Goal: Find specific page/section: Find specific page/section

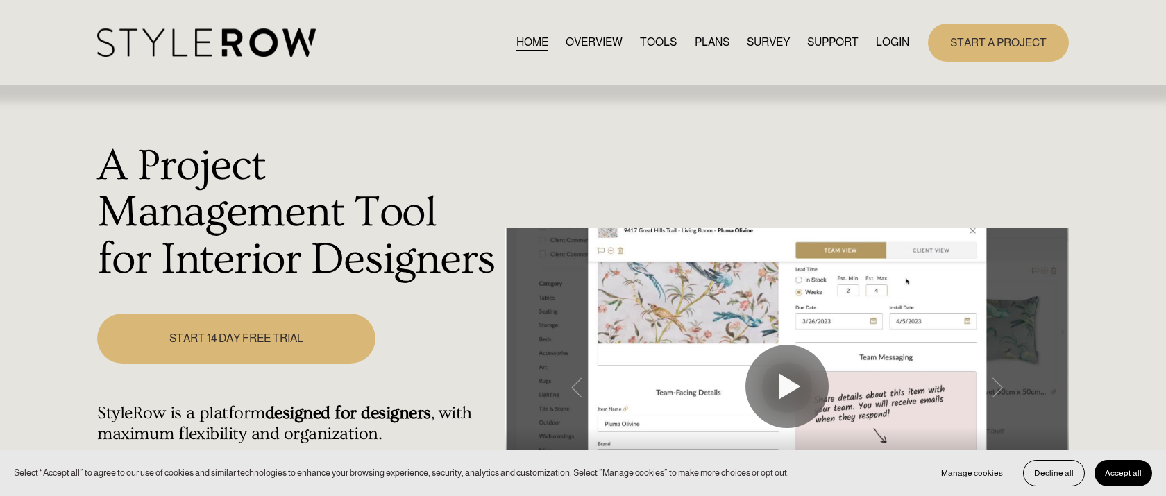
click at [888, 40] on link "LOGIN" at bounding box center [892, 42] width 33 height 19
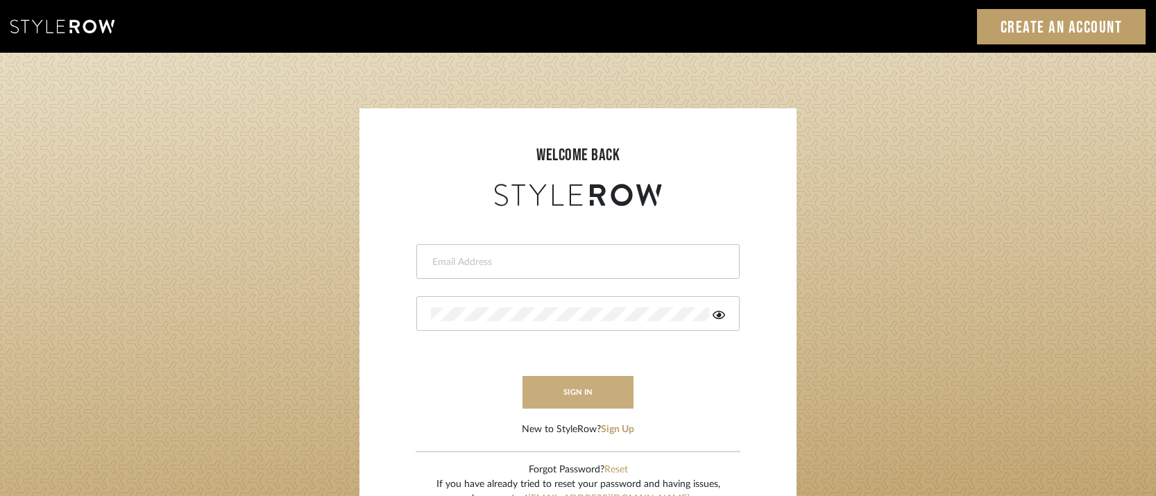
type input "josh@foleystinnette.com"
click at [590, 390] on button "sign in" at bounding box center [577, 392] width 111 height 33
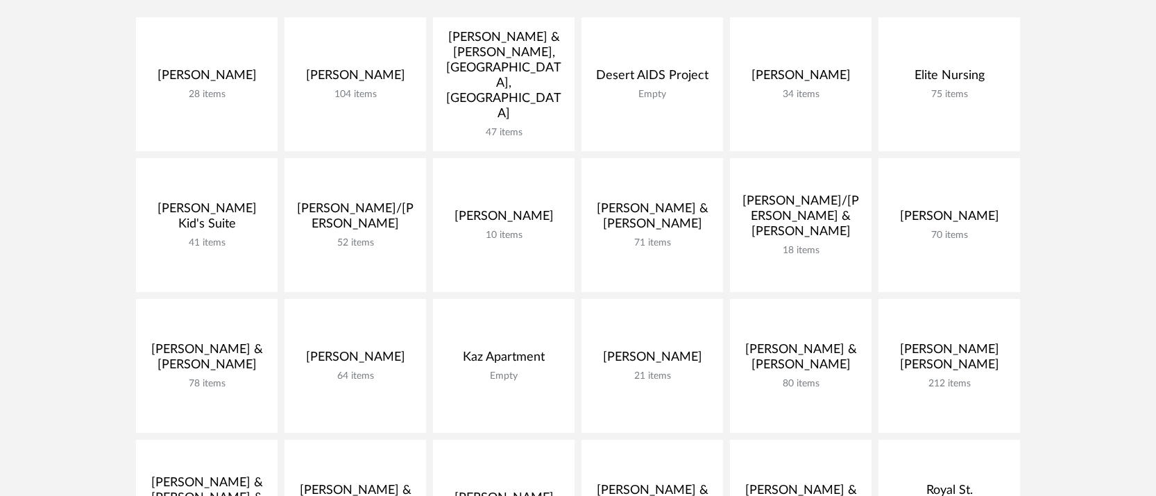
scroll to position [388, 0]
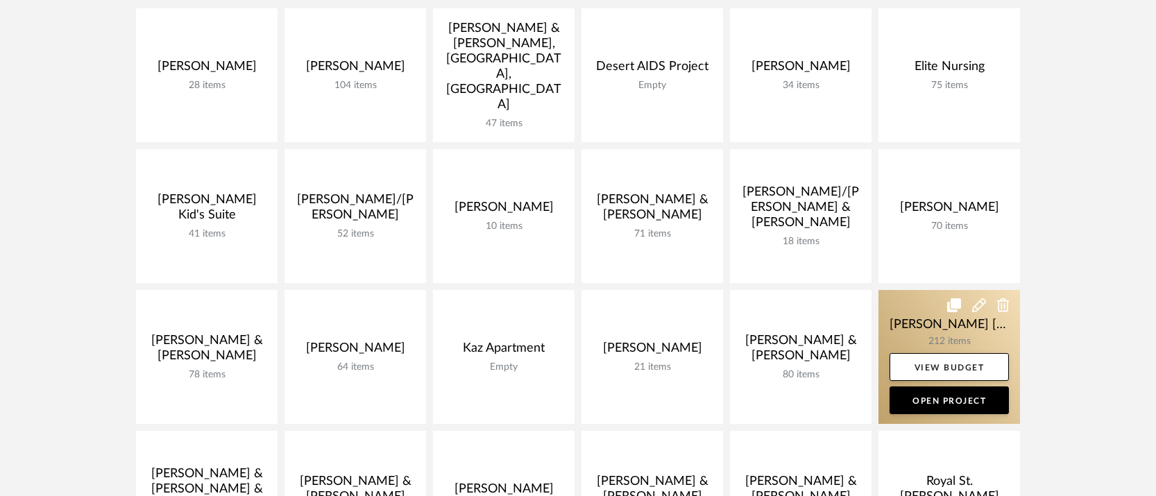
click at [947, 290] on link at bounding box center [949, 357] width 142 height 134
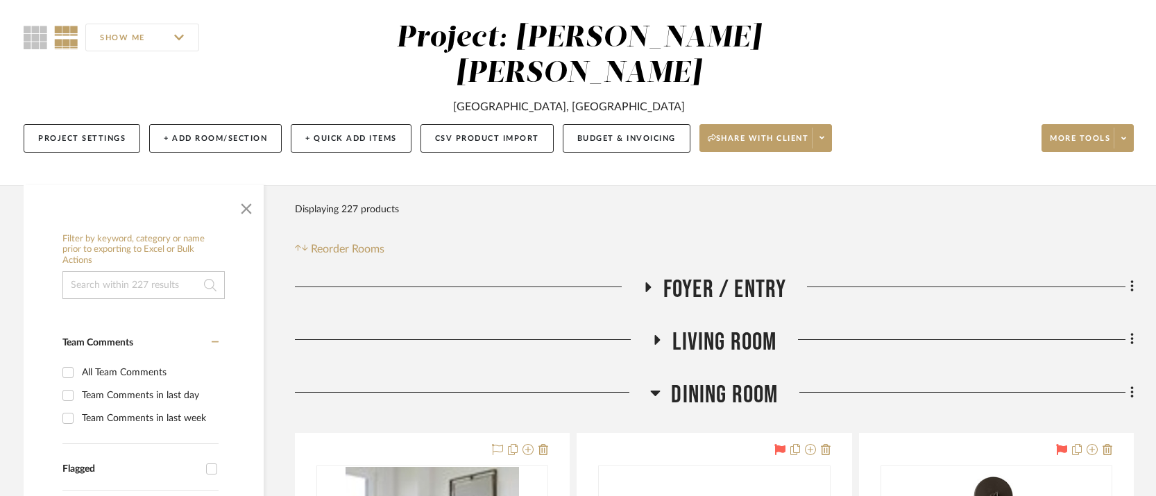
scroll to position [203, 0]
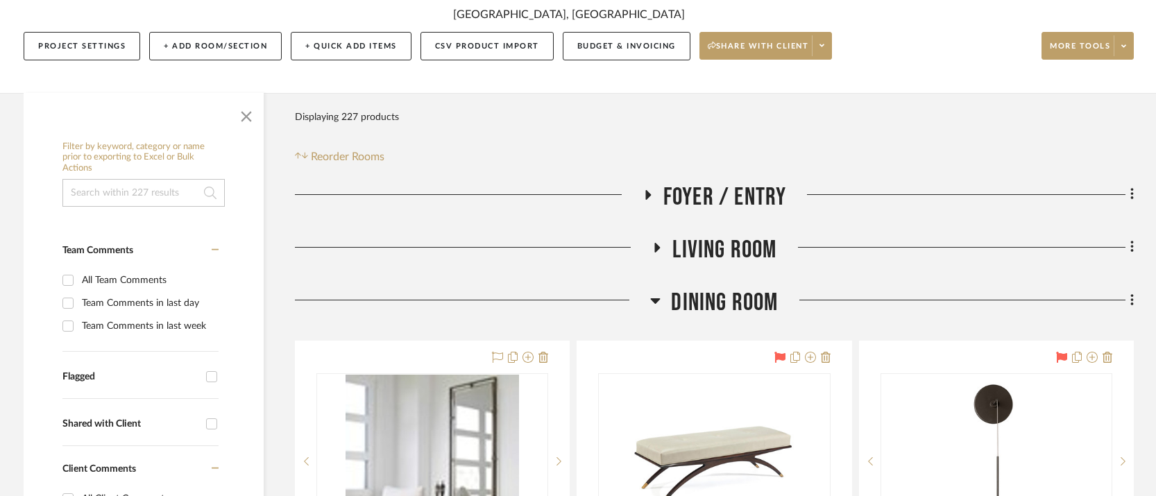
click at [656, 292] on icon at bounding box center [655, 300] width 10 height 17
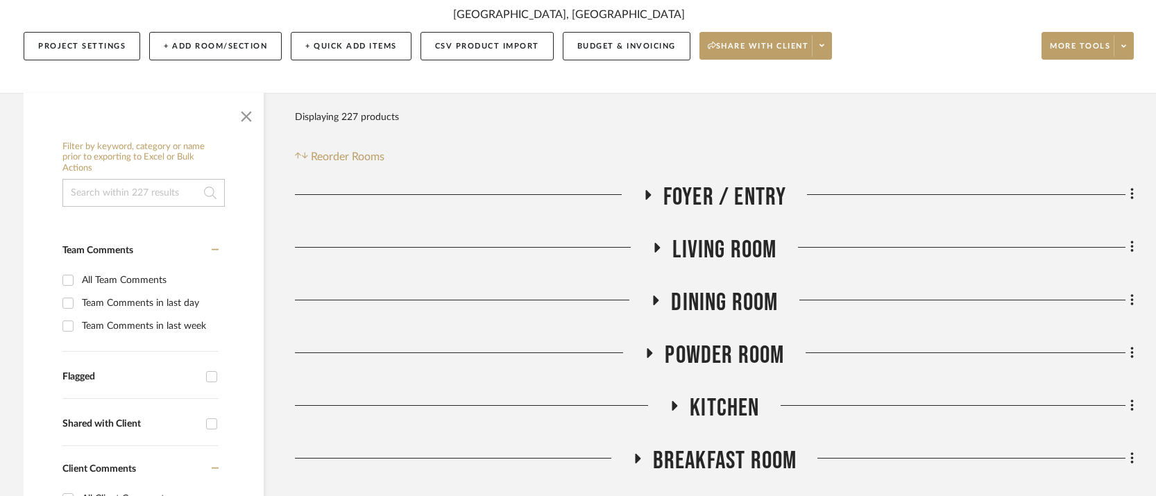
drag, startPoint x: 656, startPoint y: 210, endPoint x: 667, endPoint y: 209, distance: 11.2
click at [656, 243] on icon at bounding box center [658, 248] width 6 height 10
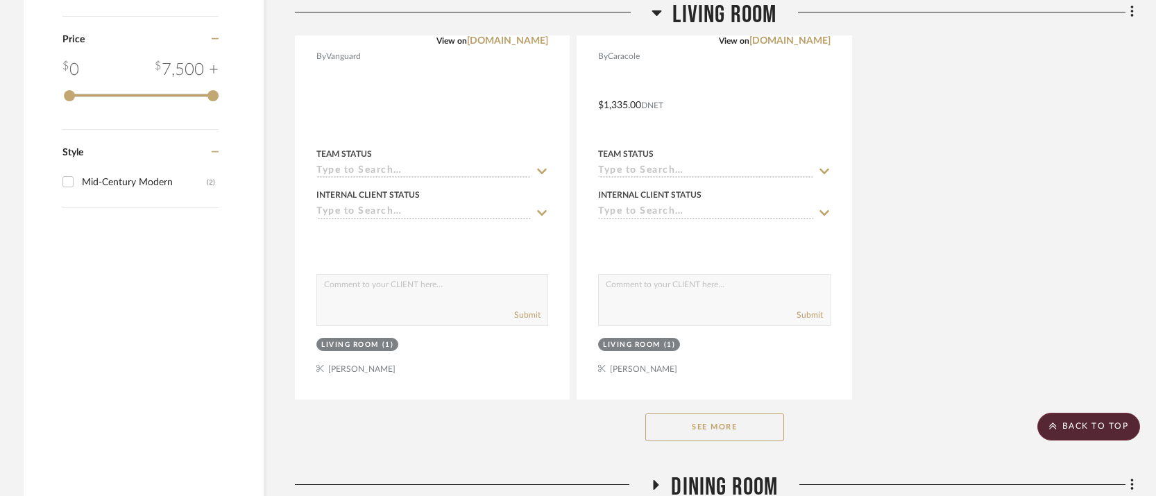
scroll to position [1931, 0]
click at [738, 412] on button "See More" at bounding box center [714, 426] width 139 height 28
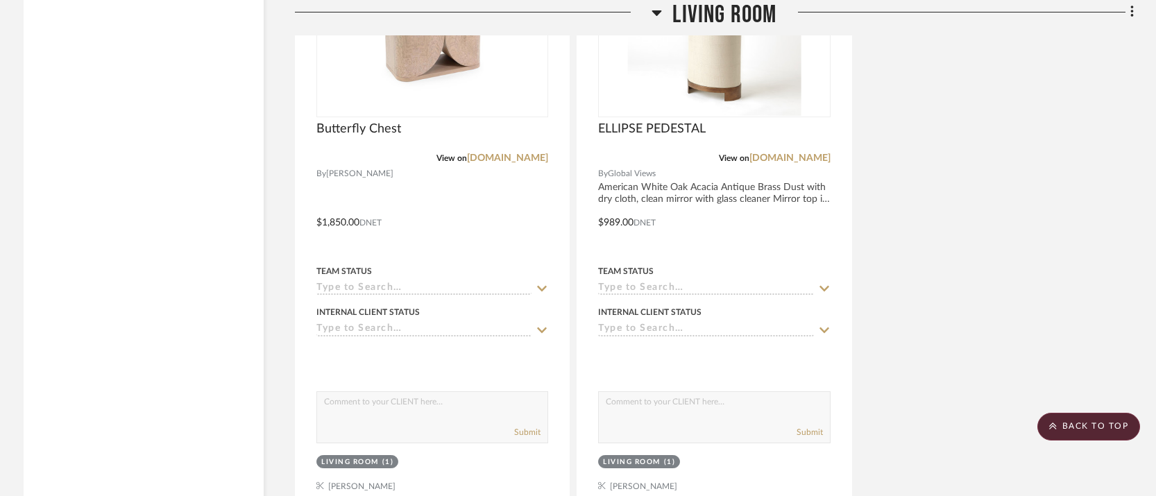
scroll to position [2430, 0]
drag, startPoint x: 661, startPoint y: 12, endPoint x: 814, endPoint y: 74, distance: 164.6
click at [660, 12] on icon at bounding box center [656, 12] width 10 height 17
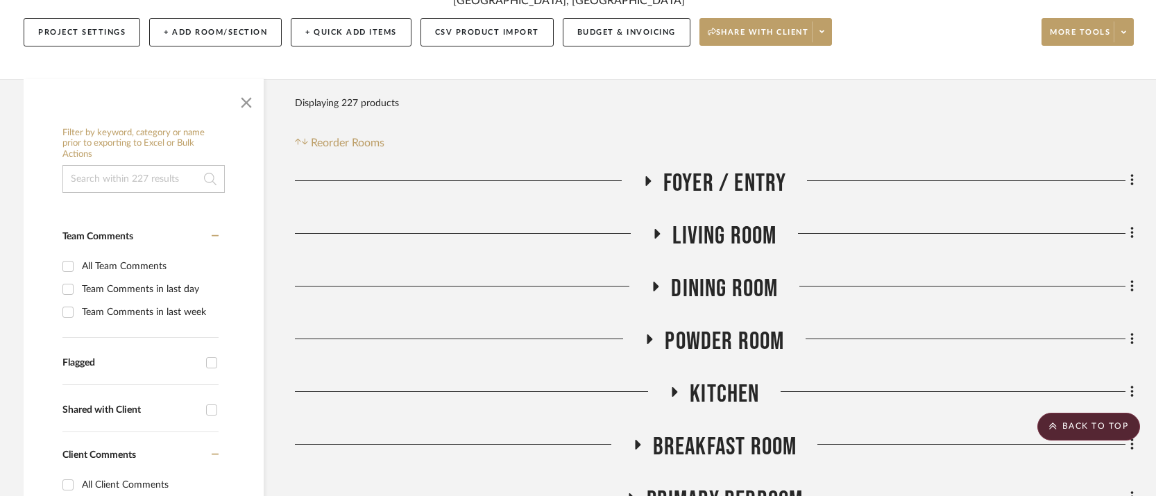
scroll to position [159, 0]
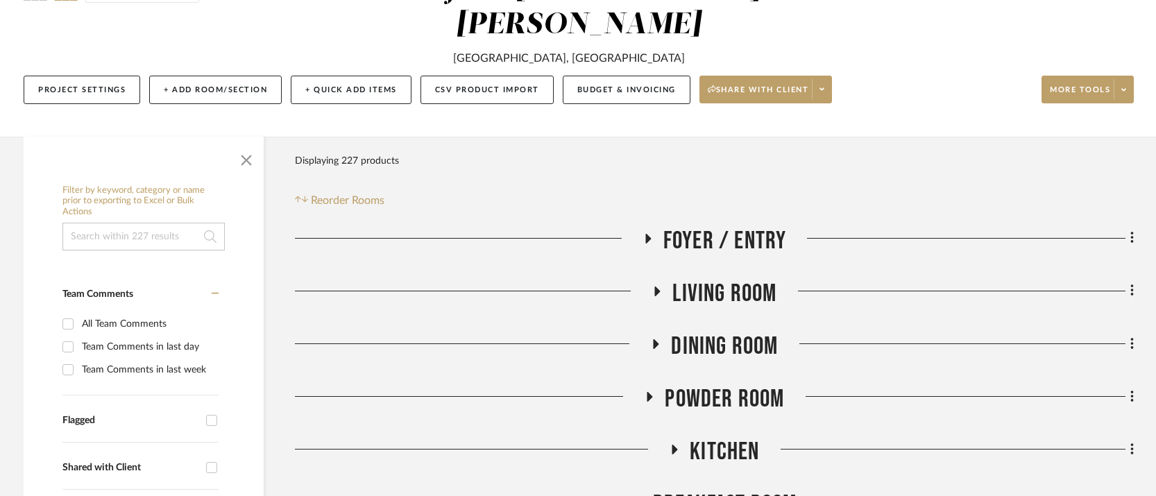
click at [655, 339] on icon at bounding box center [655, 344] width 17 height 10
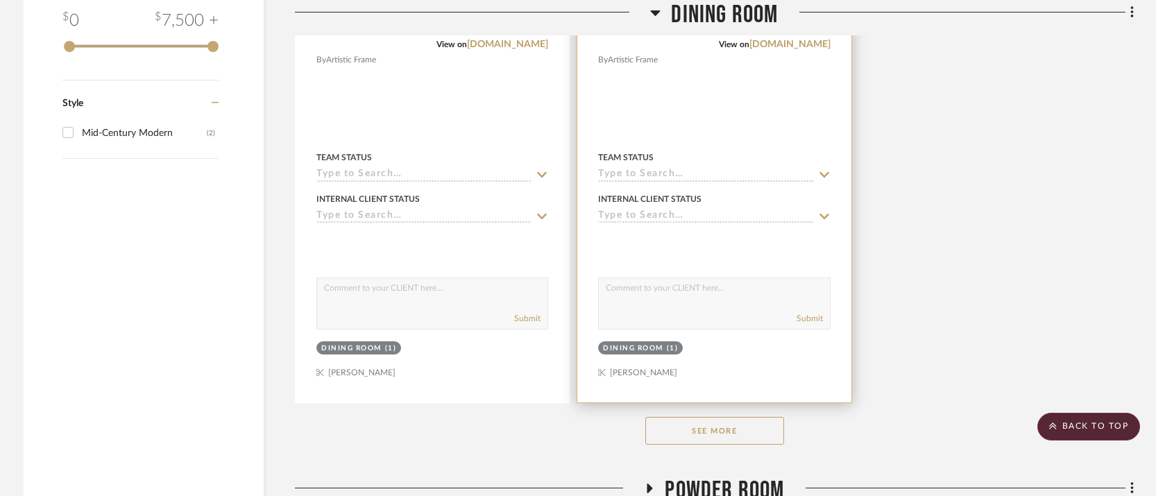
scroll to position [1975, 0]
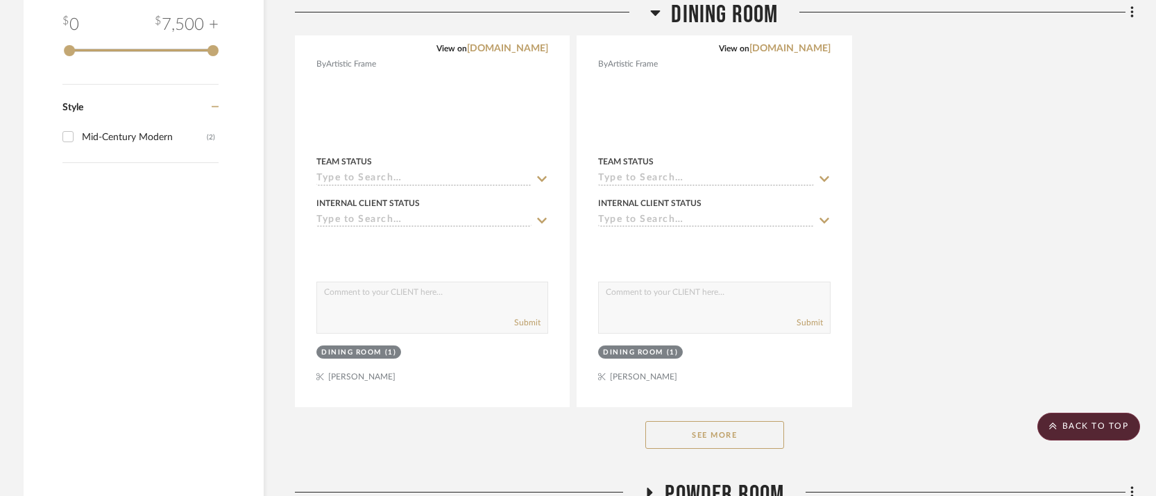
click at [714, 421] on button "See More" at bounding box center [714, 435] width 139 height 28
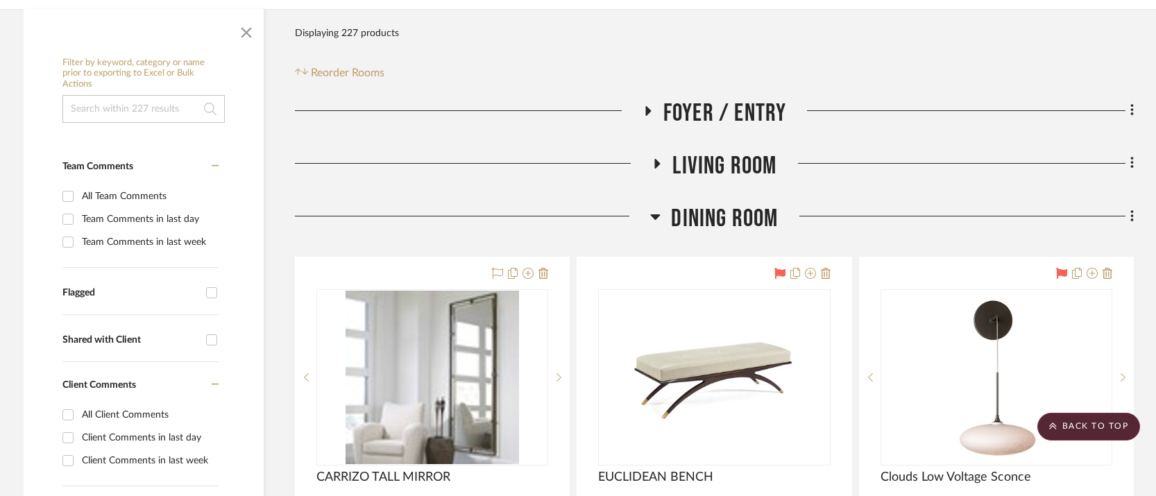
scroll to position [278, 0]
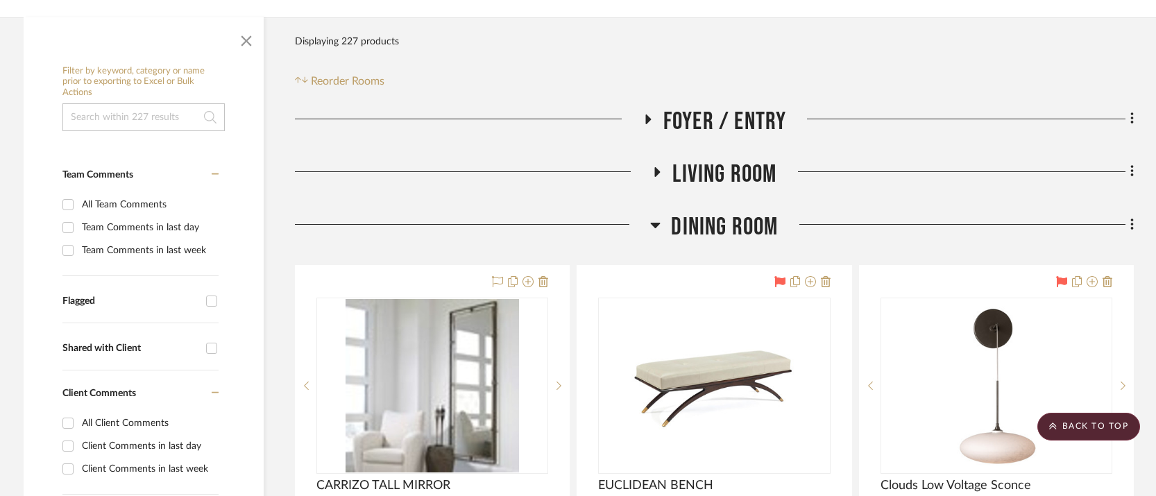
click at [656, 223] on icon at bounding box center [656, 226] width 10 height 6
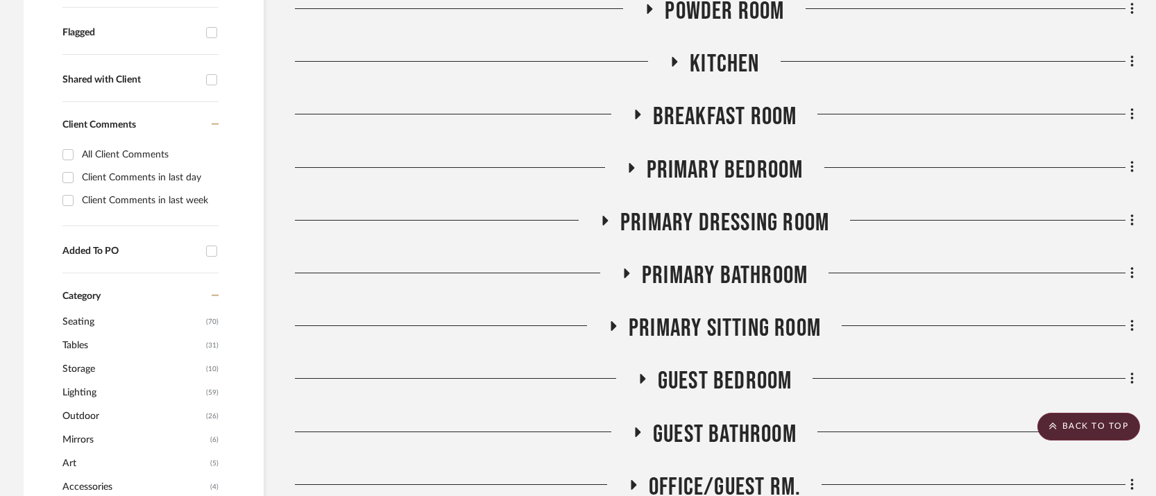
scroll to position [560, 0]
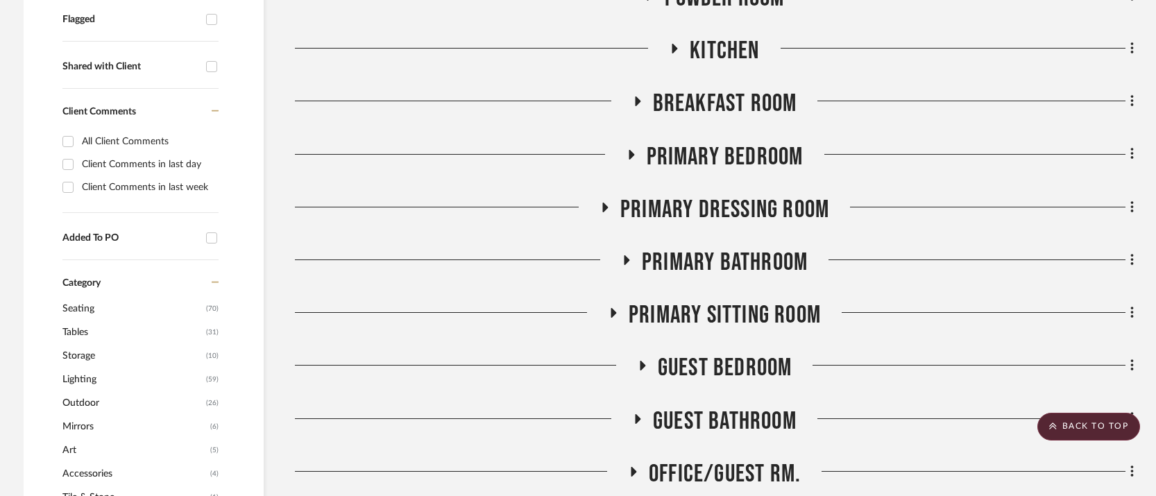
click at [641, 361] on icon at bounding box center [643, 366] width 6 height 10
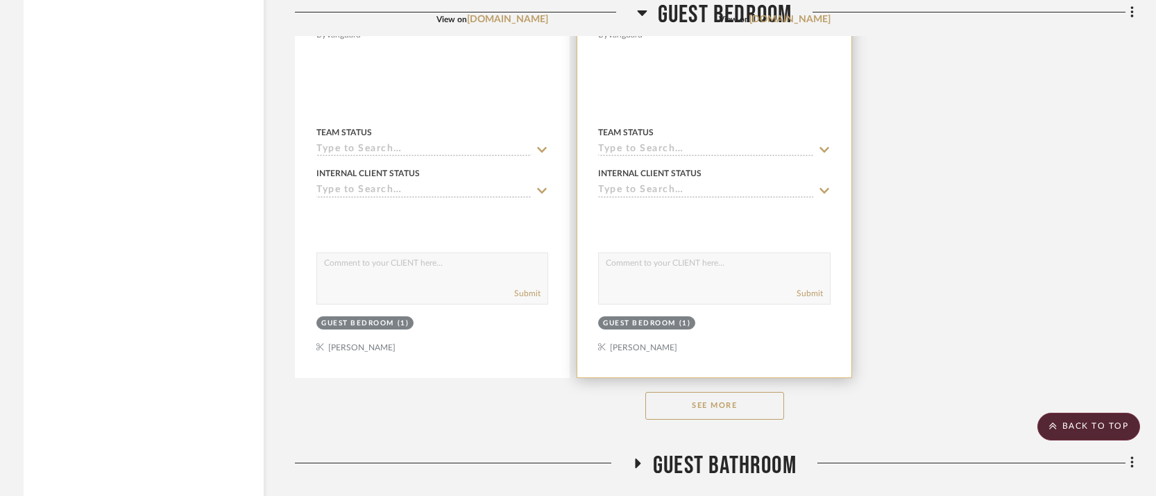
scroll to position [2452, 0]
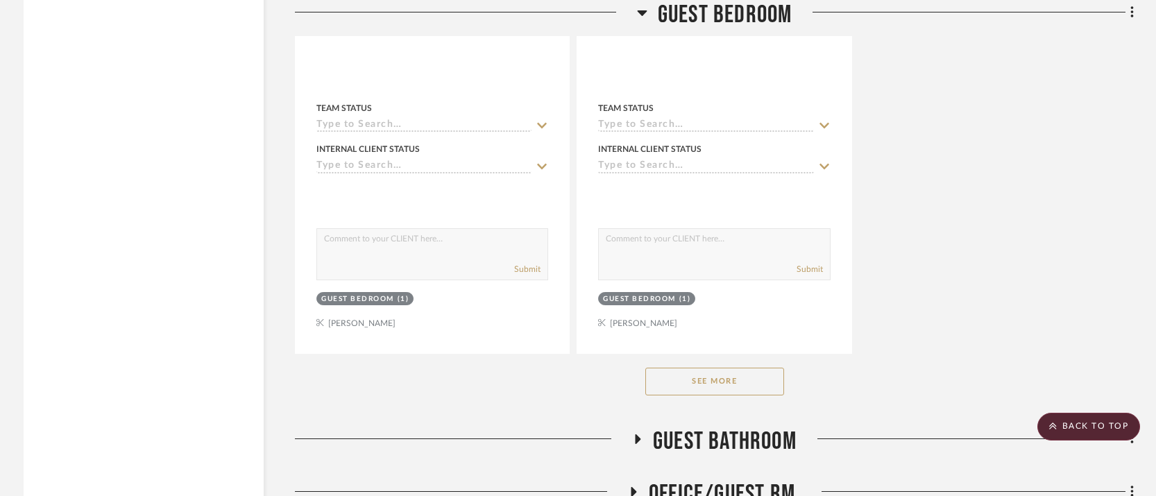
click at [737, 368] on button "See More" at bounding box center [714, 382] width 139 height 28
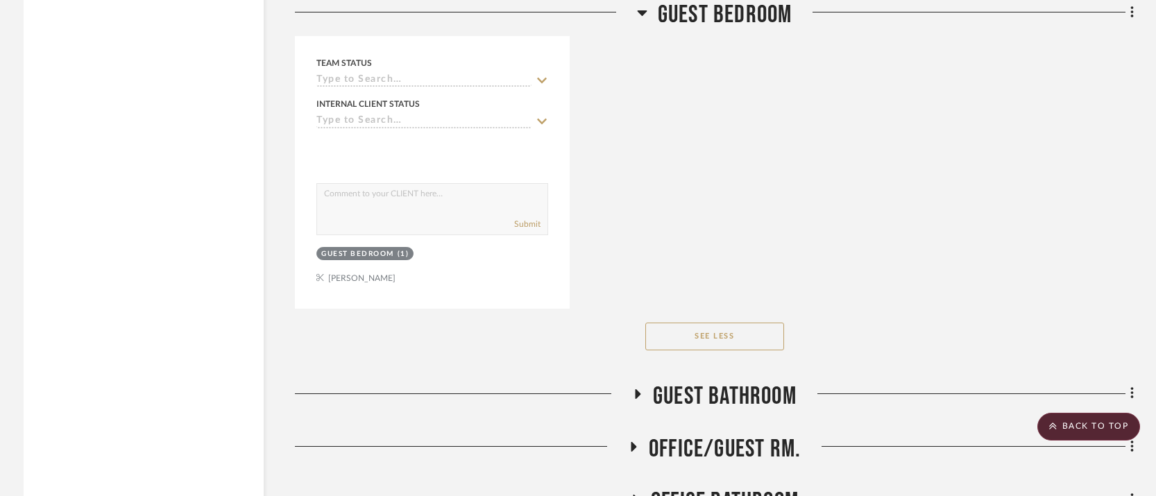
scroll to position [3271, 0]
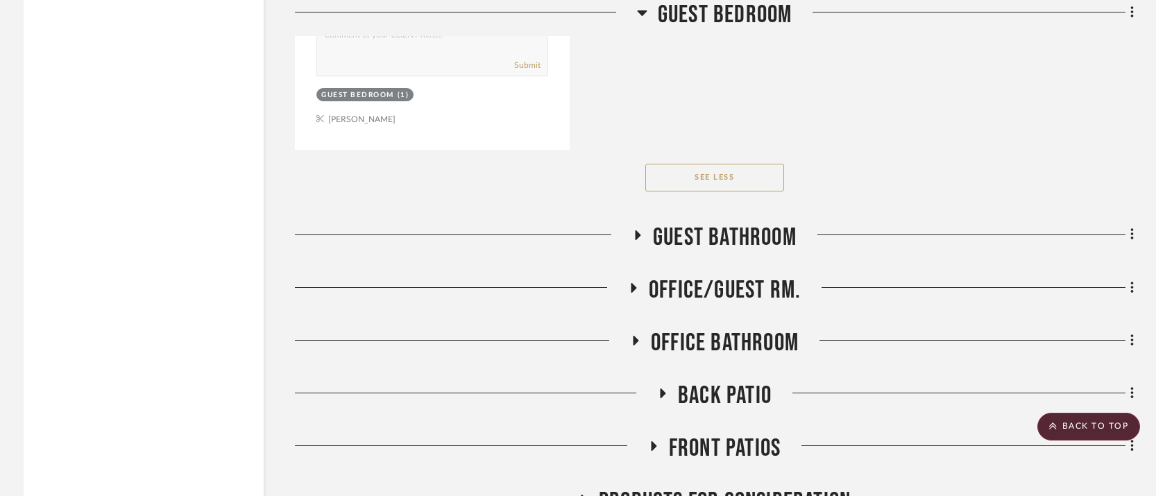
click at [638, 12] on icon at bounding box center [642, 13] width 10 height 6
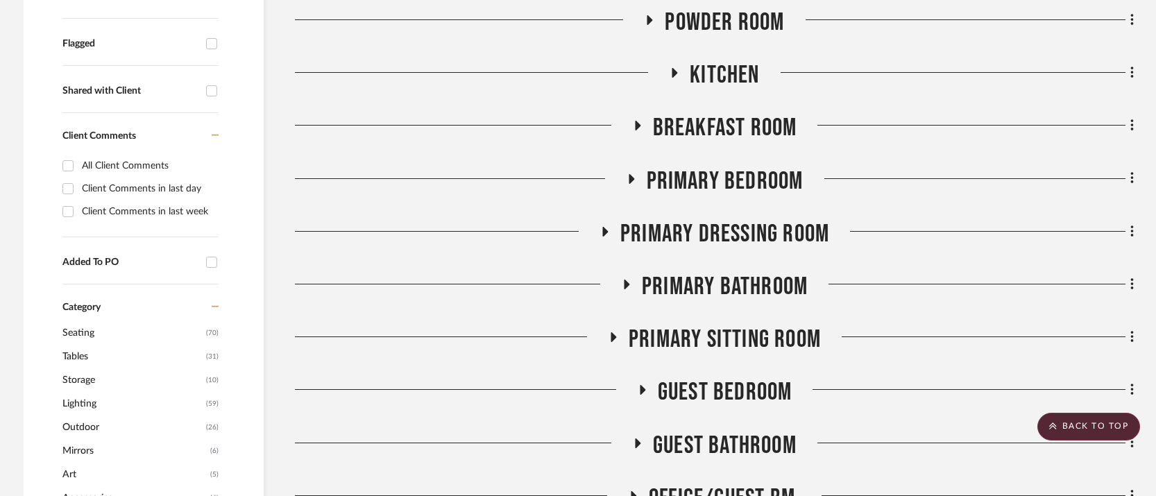
scroll to position [536, 0]
click at [632, 174] on icon at bounding box center [632, 179] width 6 height 10
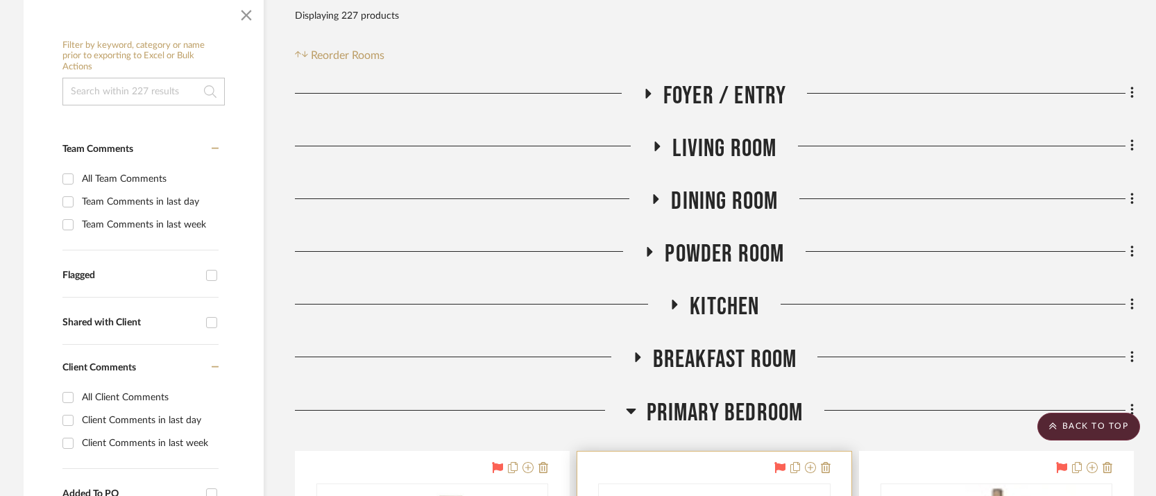
scroll to position [454, 0]
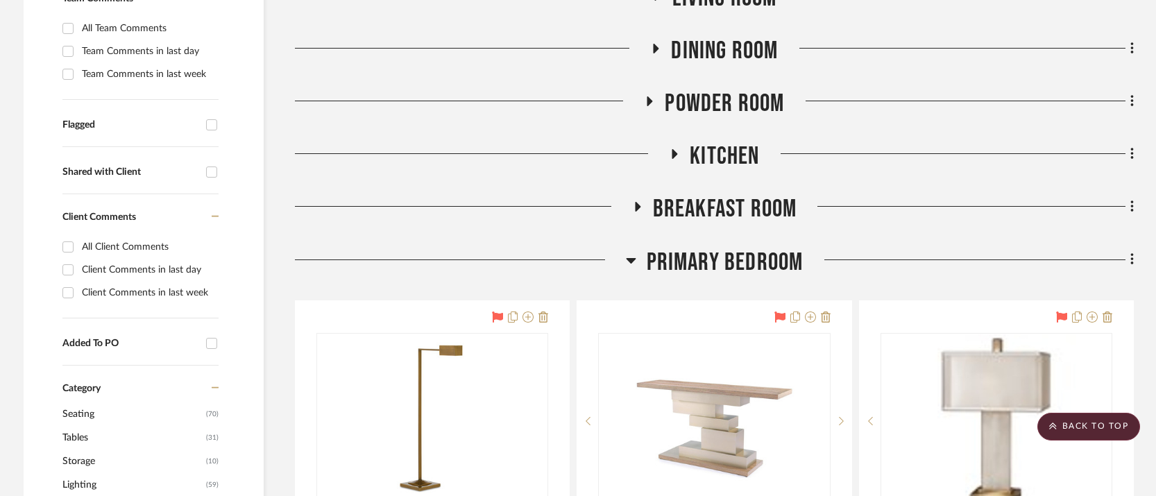
click at [628, 258] on icon at bounding box center [631, 261] width 10 height 6
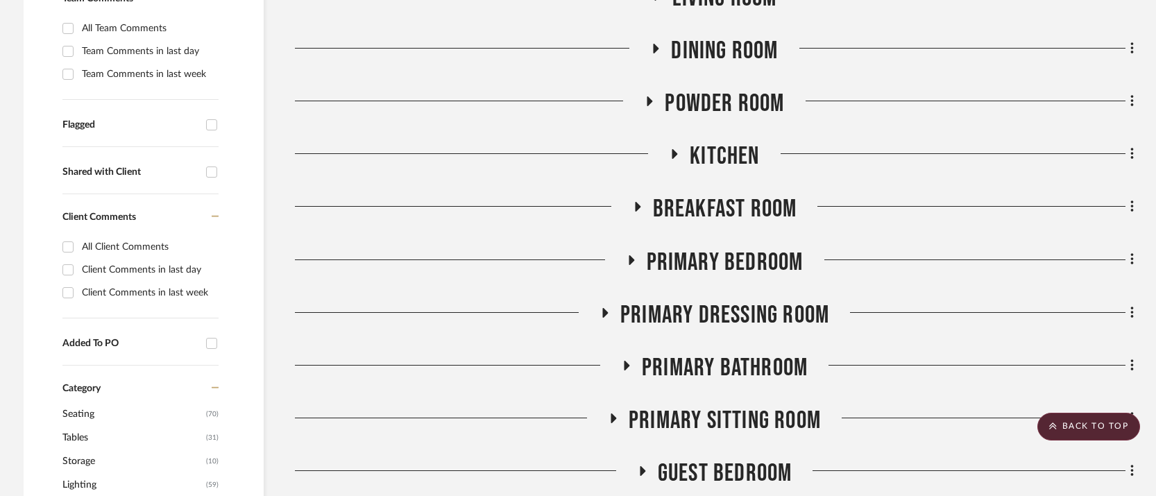
click at [606, 308] on icon at bounding box center [605, 313] width 6 height 10
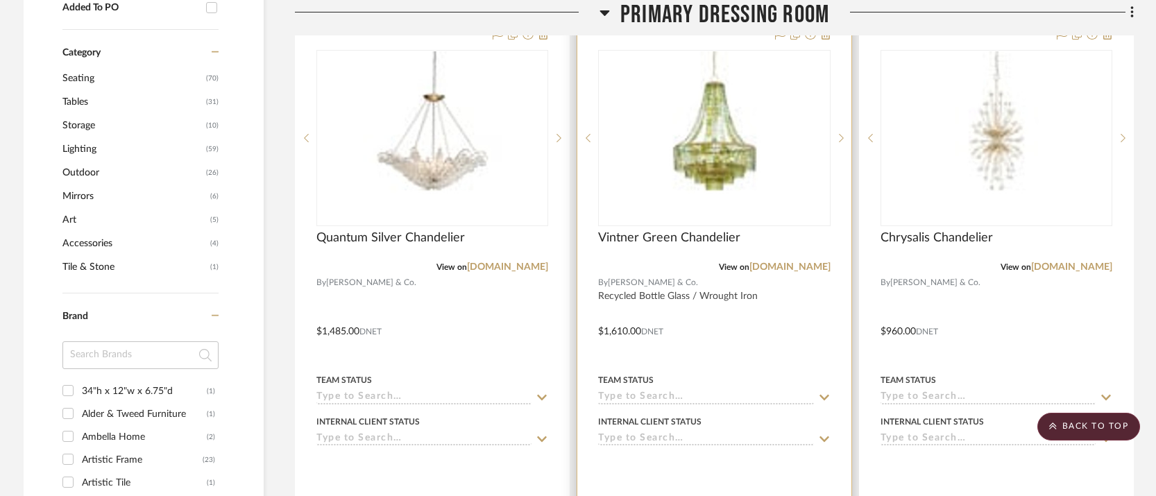
scroll to position [639, 0]
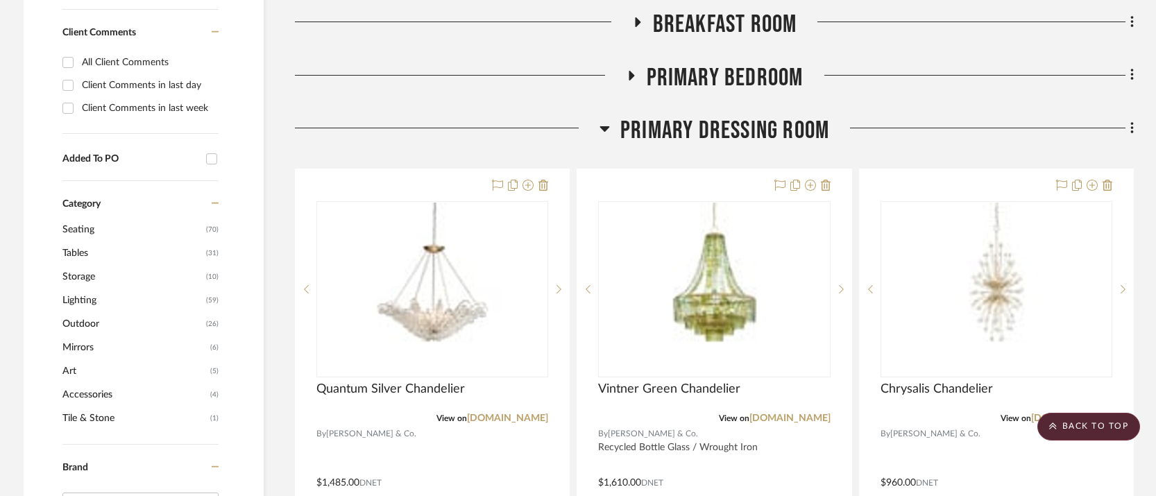
click at [602, 120] on icon at bounding box center [604, 128] width 10 height 17
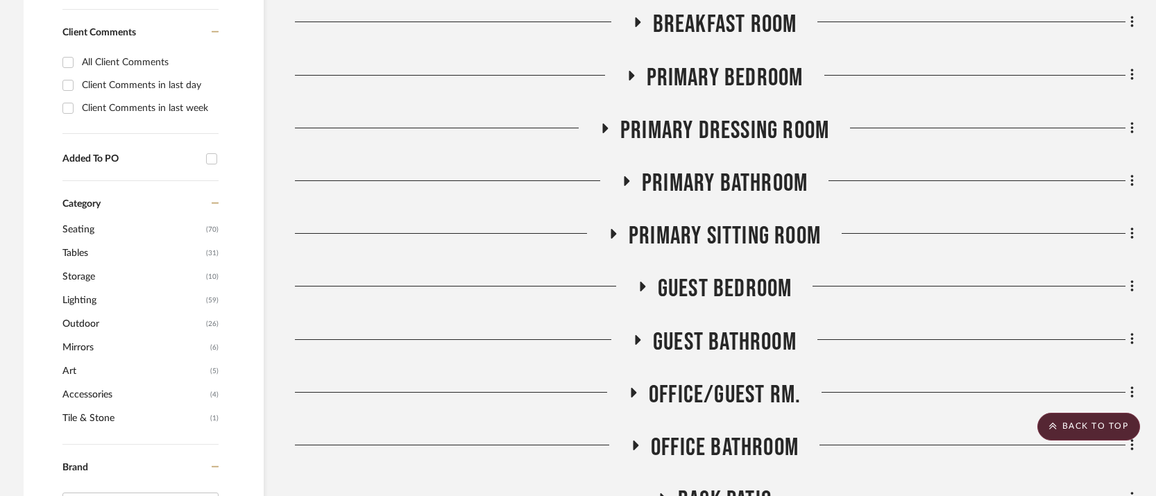
click at [611, 229] on icon at bounding box center [614, 234] width 6 height 10
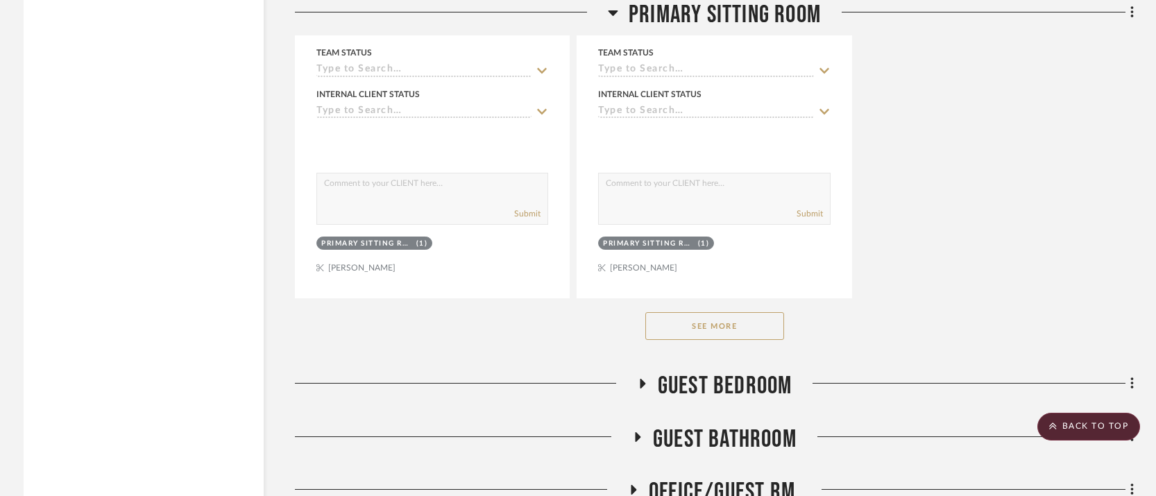
scroll to position [2466, 0]
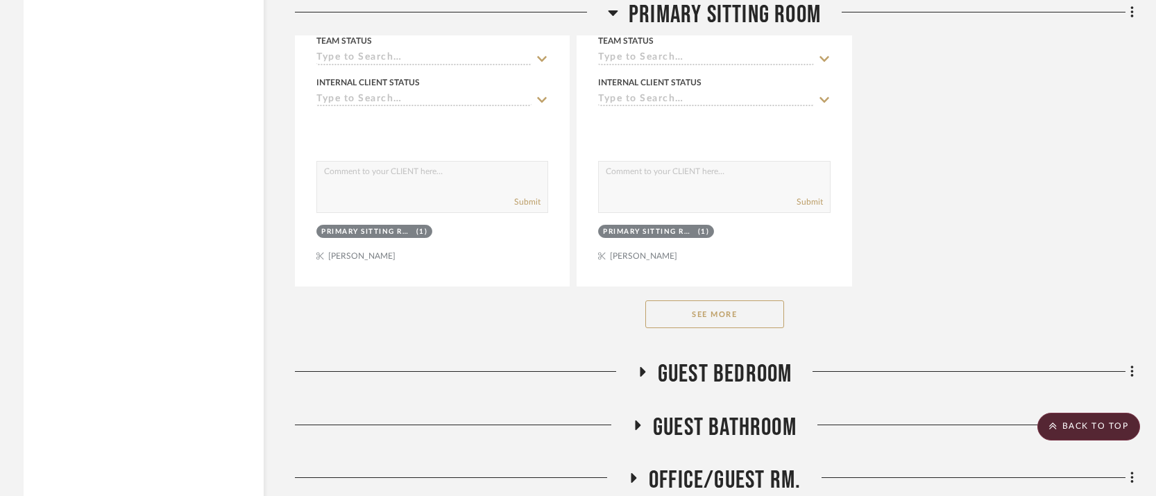
click at [711, 300] on button "See More" at bounding box center [714, 314] width 139 height 28
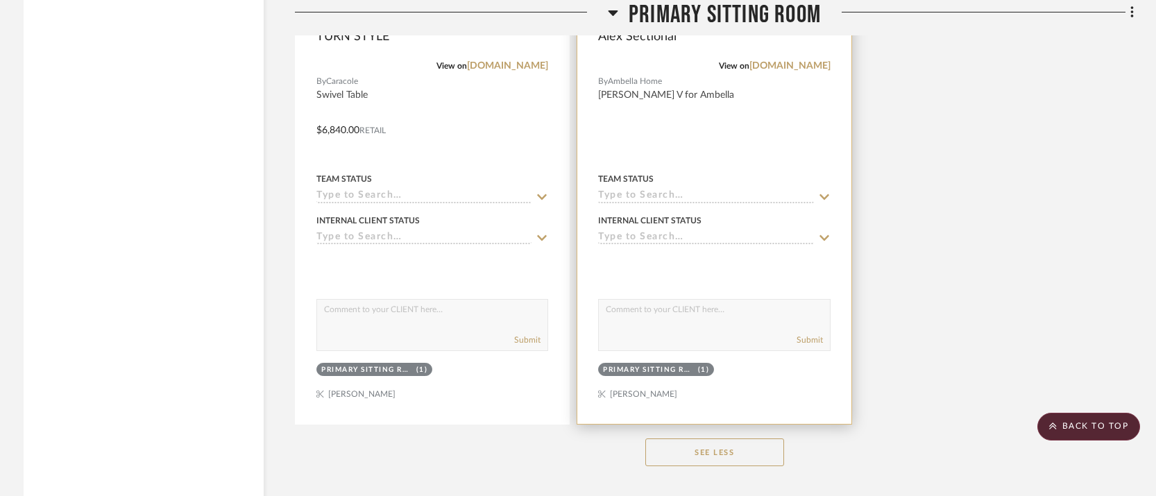
scroll to position [10328, 0]
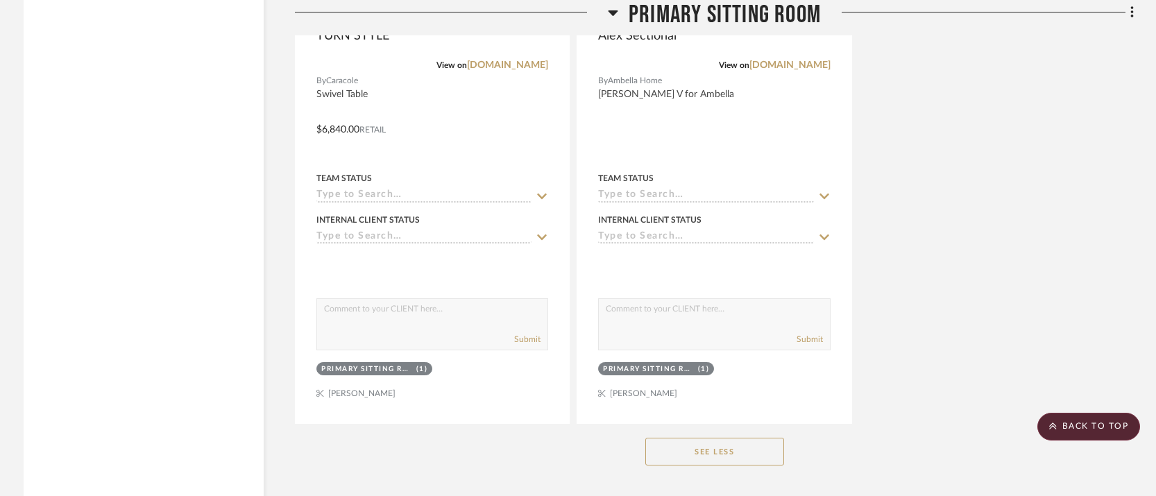
click at [612, 9] on icon at bounding box center [613, 12] width 10 height 17
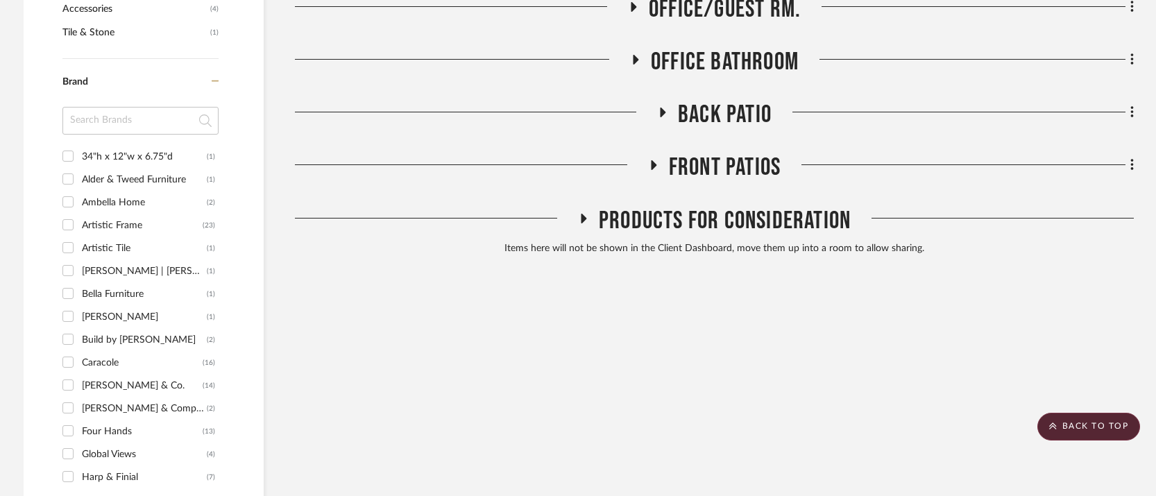
scroll to position [708, 0]
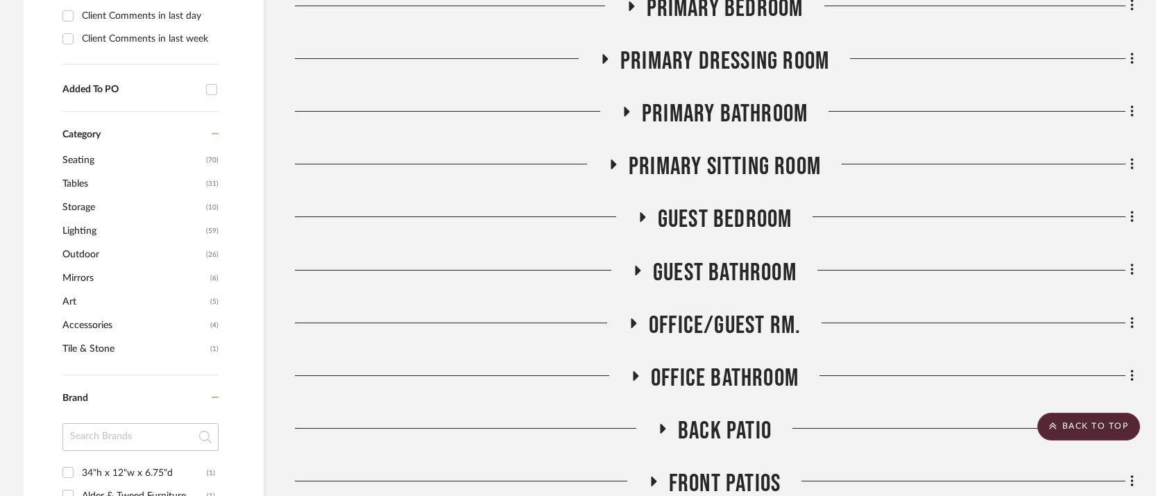
click at [634, 318] on icon at bounding box center [634, 323] width 6 height 10
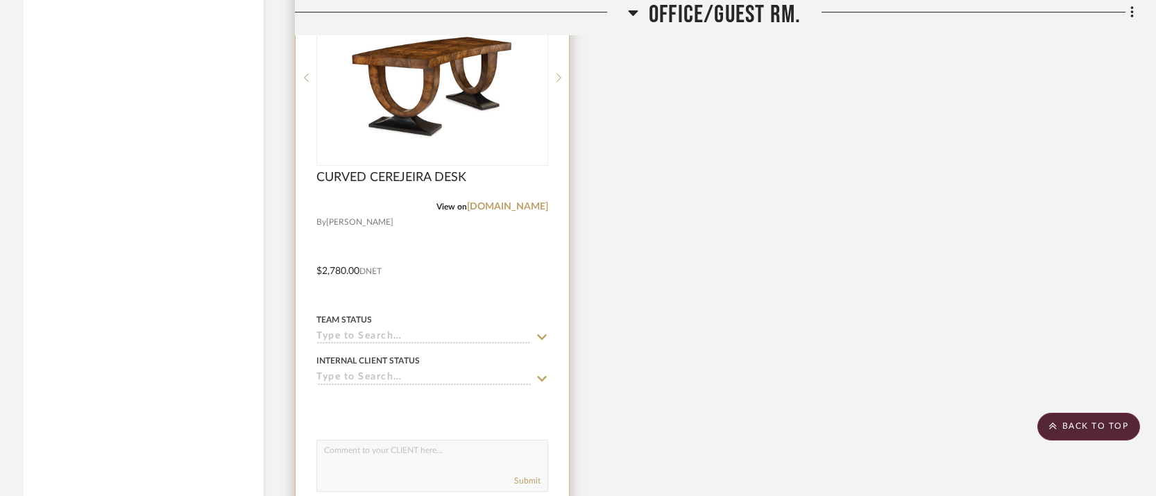
scroll to position [2599, 0]
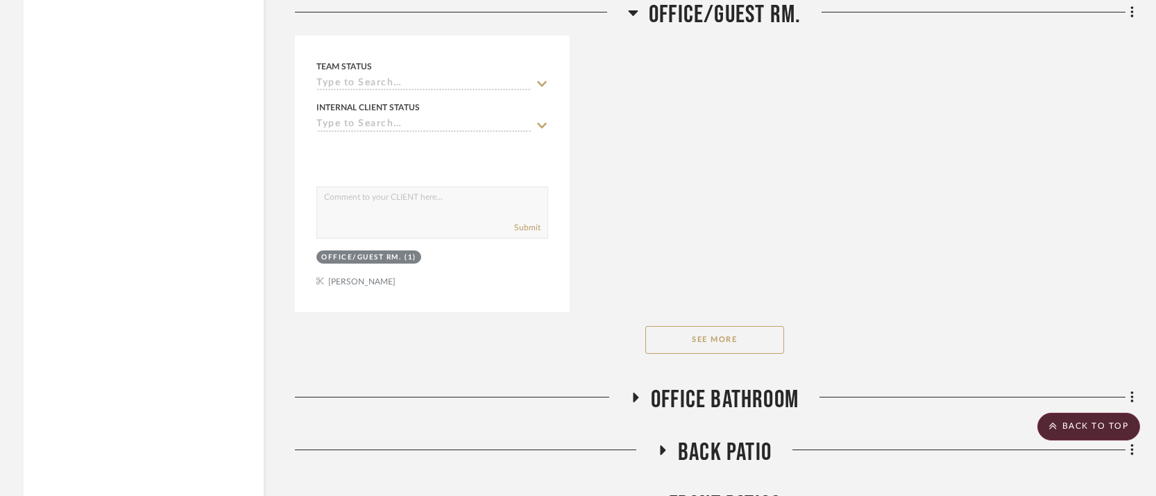
click at [631, 15] on icon at bounding box center [633, 13] width 10 height 6
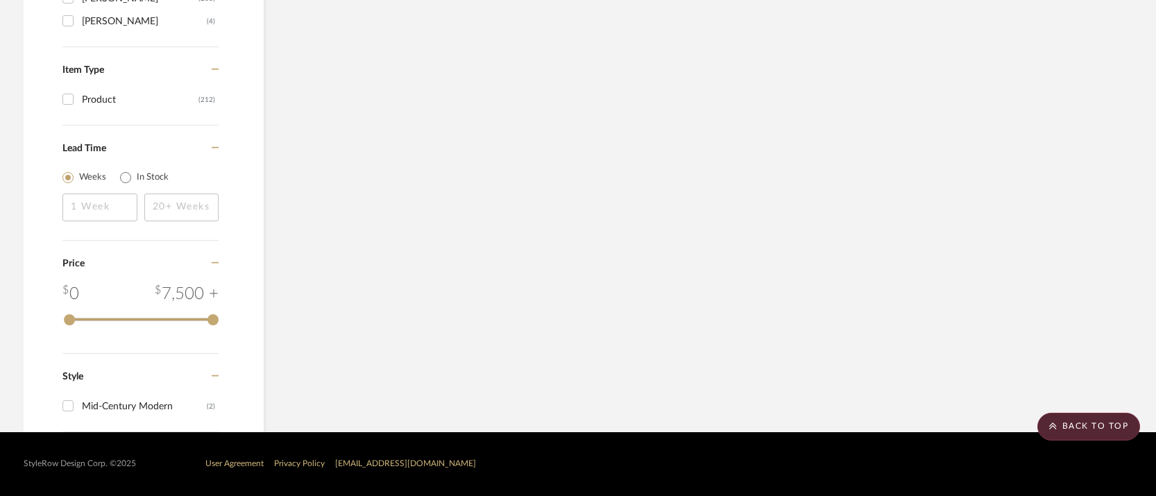
scroll to position [1670, 0]
